Goal: Task Accomplishment & Management: Manage account settings

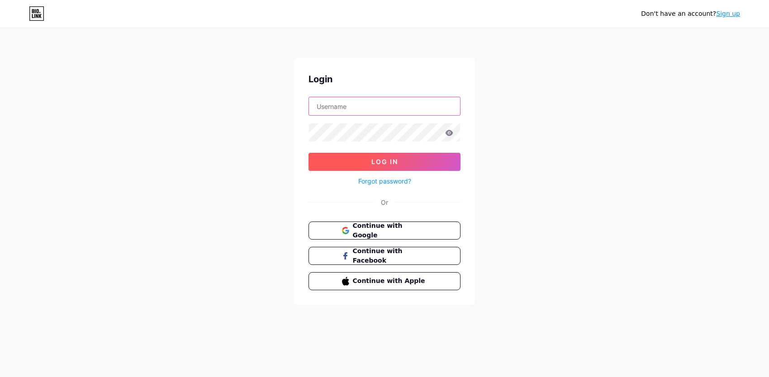
type input "[EMAIL_ADDRESS][DOMAIN_NAME]"
click at [419, 166] on button "Log In" at bounding box center [384, 162] width 152 height 18
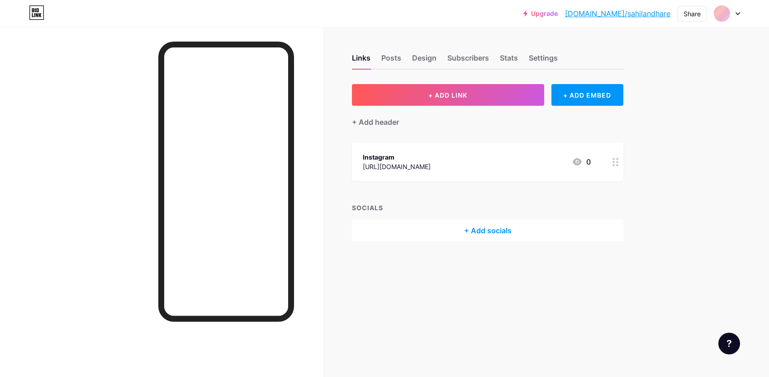
click at [730, 15] on div at bounding box center [727, 13] width 26 height 16
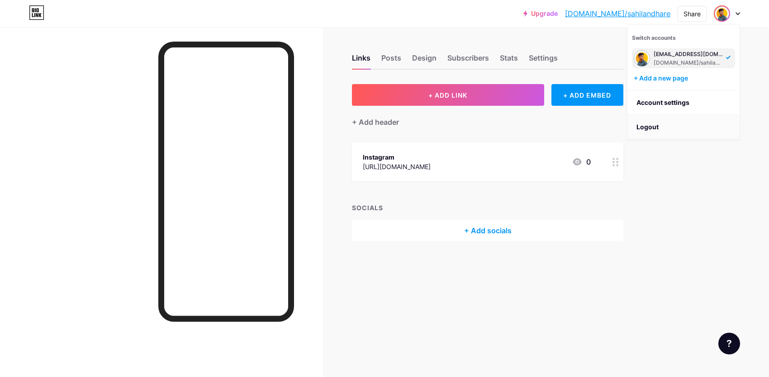
click at [662, 129] on li "Logout" at bounding box center [683, 127] width 112 height 24
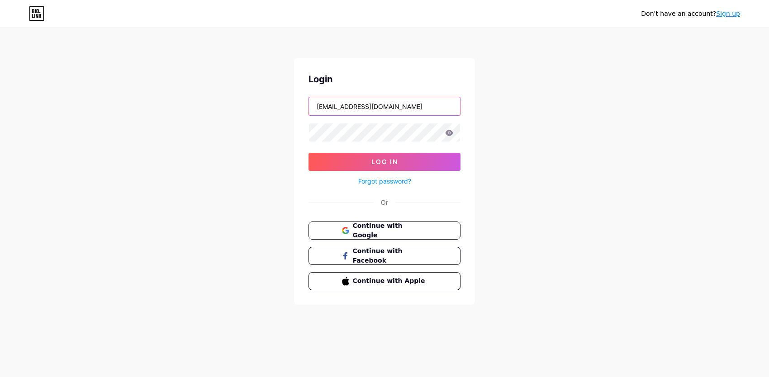
click at [342, 107] on input "[EMAIL_ADDRESS][DOMAIN_NAME]" at bounding box center [384, 106] width 151 height 18
click at [340, 107] on input "[EMAIL_ADDRESS][DOMAIN_NAME]" at bounding box center [384, 106] width 151 height 18
type input "[EMAIL_ADDRESS][DOMAIN_NAME]"
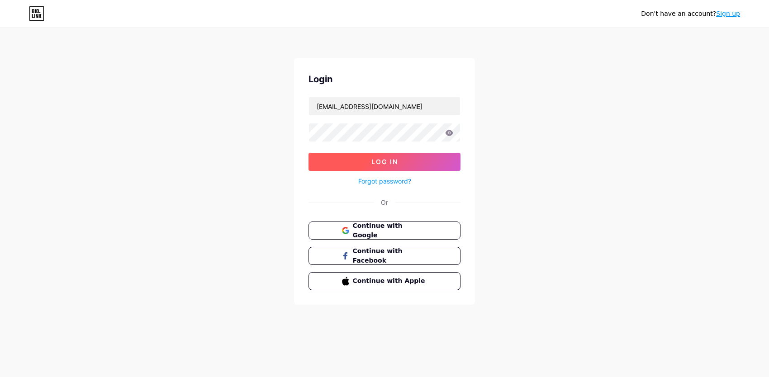
click at [379, 154] on button "Log In" at bounding box center [384, 162] width 152 height 18
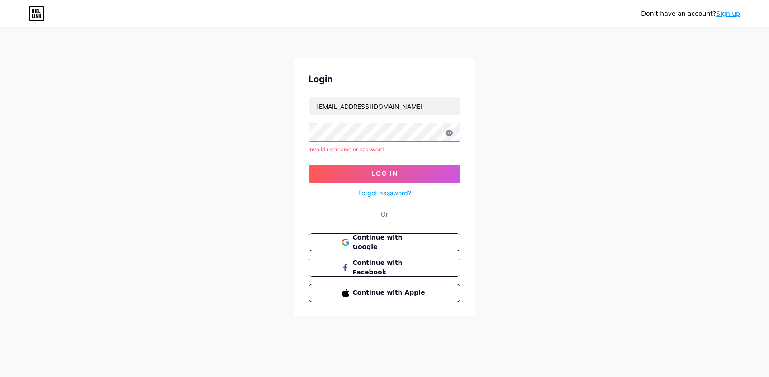
click at [387, 251] on div "Continue with Google Continue with Facebook Continue with Apple" at bounding box center [384, 267] width 152 height 69
click at [398, 246] on button "Continue with Google" at bounding box center [384, 242] width 154 height 19
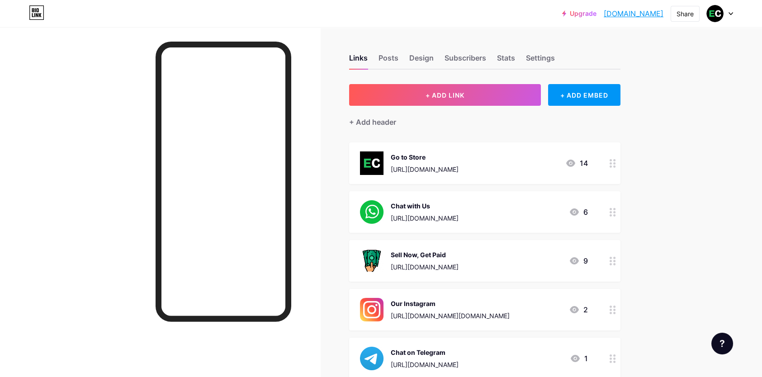
click at [612, 214] on circle at bounding box center [611, 215] width 2 height 2
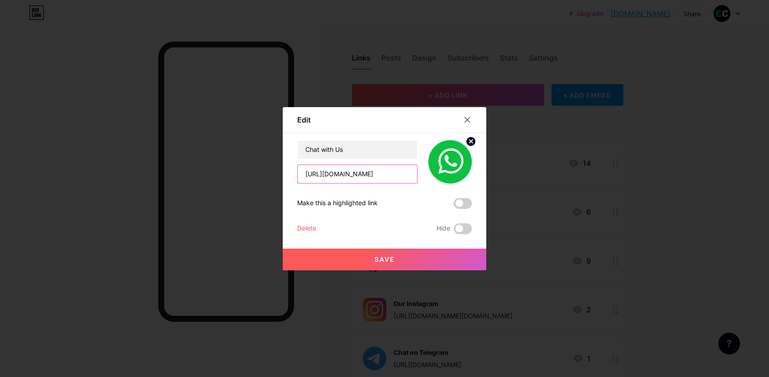
click at [374, 175] on input "https://wa.me/message/WRIOK2G5M6IOP1" at bounding box center [357, 174] width 119 height 18
click at [398, 177] on input "https://wa.me/message/WRIOK2G5M6IOP1" at bounding box center [357, 174] width 119 height 18
click at [328, 175] on input "https://wa.me/message/WRIOK2G5M6IOP1" at bounding box center [357, 174] width 119 height 18
click at [329, 175] on input "https://wa.me/message/WRIOK2G5M6IOP1" at bounding box center [357, 174] width 119 height 18
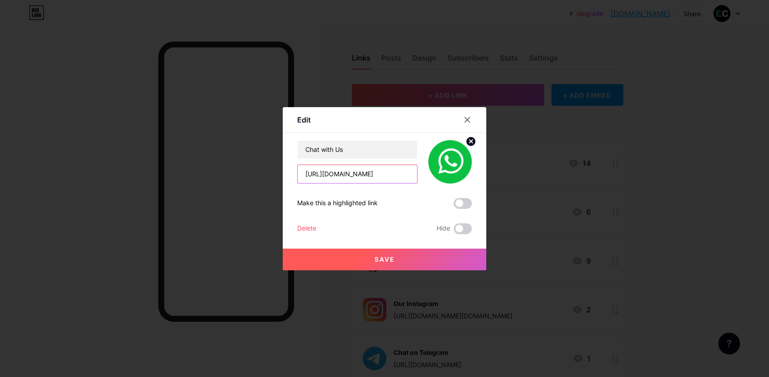
paste input "api.whatsapp.com/send?phone=917710946777&text=Hi%20Elite%20Clash%20Store"
type input "https://api.whatsapp.com/send?phone=917710946777&text=Hi%20Elite%20Clash%20Store"
click at [389, 270] on div at bounding box center [384, 188] width 769 height 377
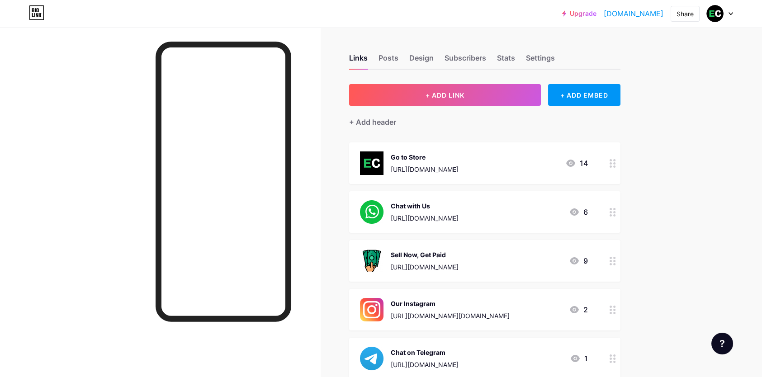
click at [390, 260] on div "Sell Now, Get Paid https://www.eliteclash.store/sell" at bounding box center [409, 261] width 99 height 24
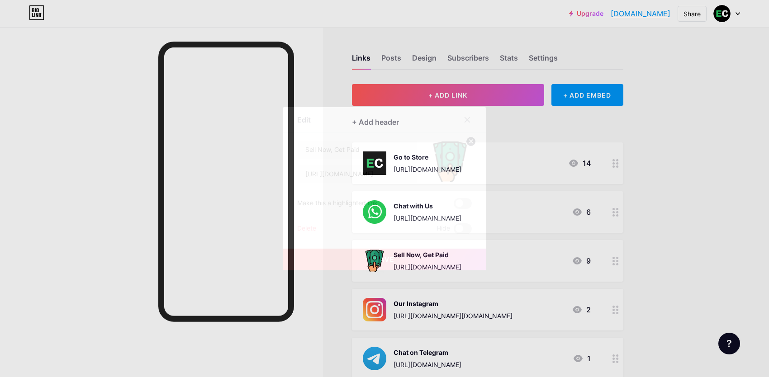
click at [586, 240] on div at bounding box center [384, 188] width 769 height 377
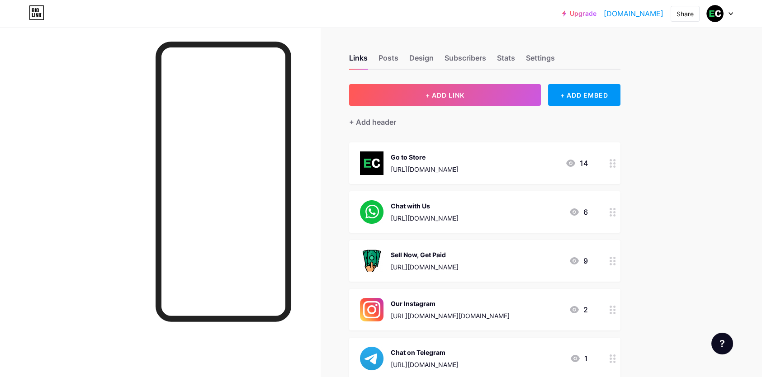
click at [498, 199] on div "Chat with Us https://wa.me/message/WRIOK2G5M6IOP1 6" at bounding box center [484, 212] width 271 height 42
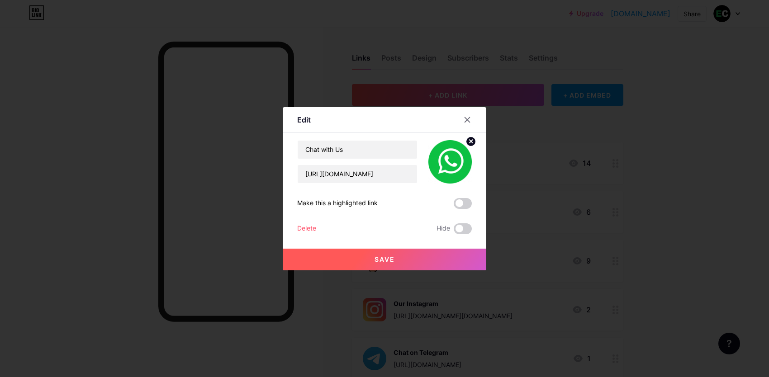
click at [406, 185] on div "Chat with Us https://wa.me/message/WRIOK2G5M6IOP1 Make this a highlighted link …" at bounding box center [384, 187] width 175 height 94
click at [403, 175] on input "https://wa.me/message/WRIOK2G5M6IOP1" at bounding box center [357, 174] width 119 height 18
paste input "api.whatsapp.com/send?phone=917710946777&text=Hi%20Elite%20Clash%20Store"
type input "https://api.whatsapp.com/send?phone=917710946777&text=Hi%20Elite%20Clash%20Store"
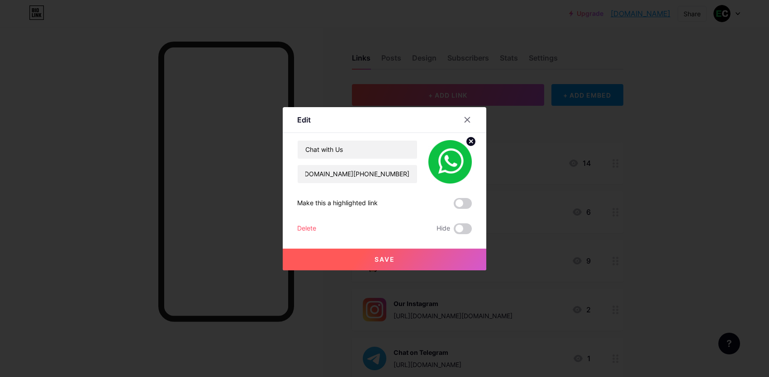
click at [405, 258] on button "Save" at bounding box center [385, 260] width 204 height 22
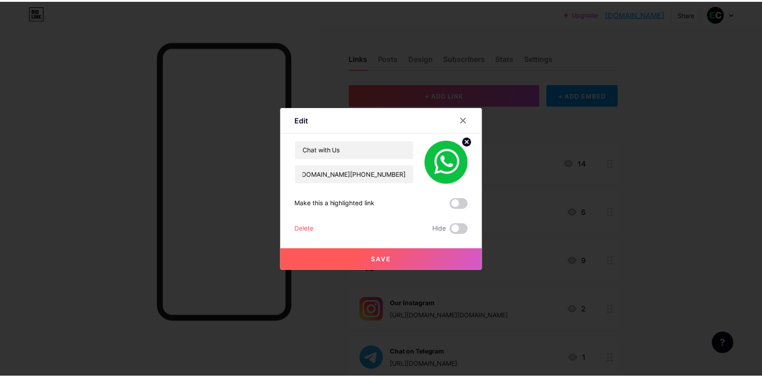
scroll to position [0, 0]
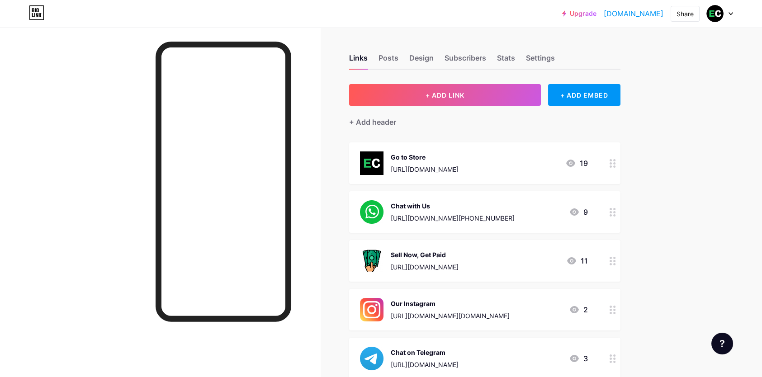
click at [576, 164] on icon at bounding box center [570, 163] width 11 height 11
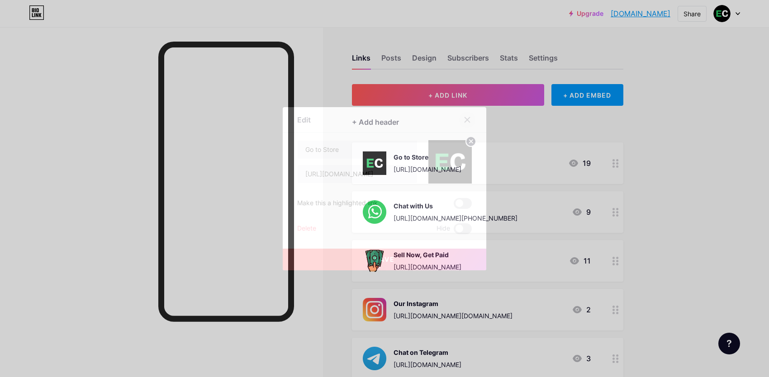
click at [473, 114] on div at bounding box center [467, 120] width 16 height 16
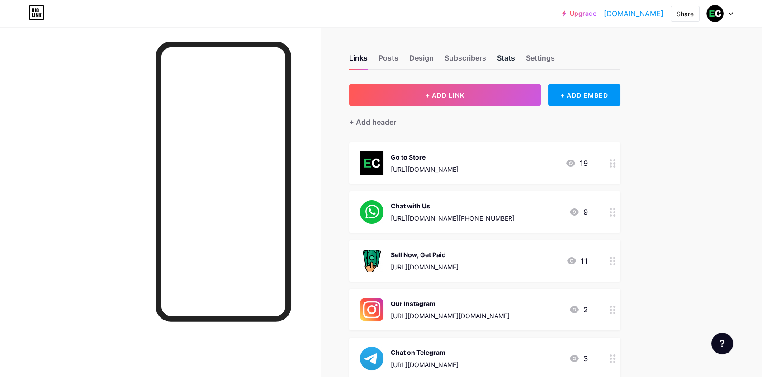
click at [506, 53] on div "Stats" at bounding box center [506, 60] width 18 height 16
click at [551, 63] on div "Settings" at bounding box center [540, 60] width 29 height 16
